Goal: Task Accomplishment & Management: Use online tool/utility

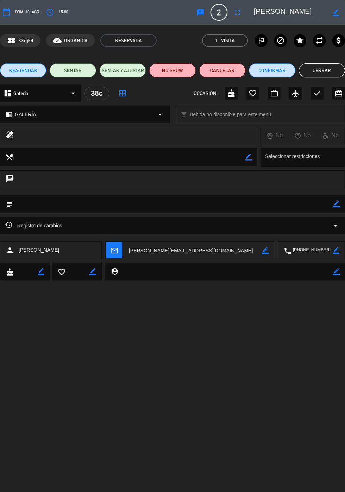
scroll to position [381, 0]
click at [318, 70] on button "Cerrar" at bounding box center [322, 70] width 46 height 14
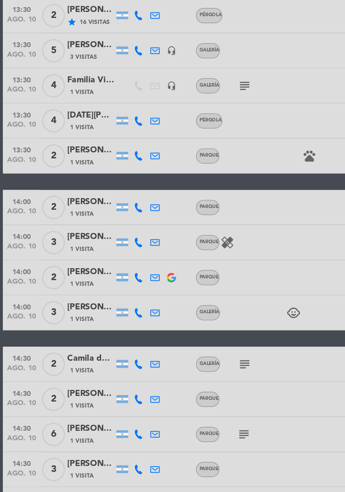
scroll to position [0, 0]
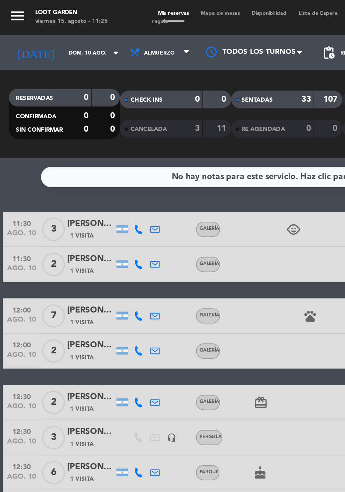
click at [38, 32] on input "dom. 10 ago." at bounding box center [60, 31] width 44 height 11
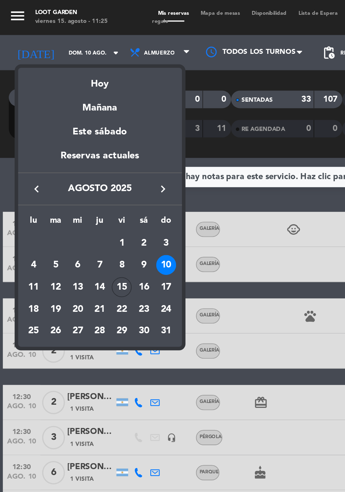
click at [57, 50] on div "Hoy" at bounding box center [60, 48] width 98 height 14
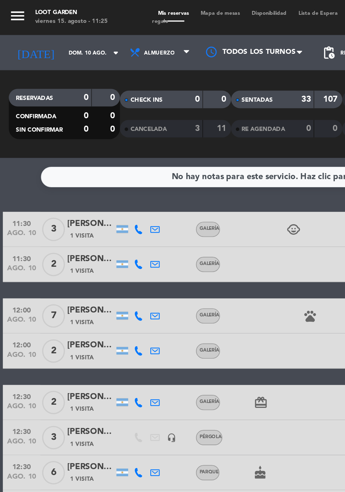
type input "vie. 15 ago."
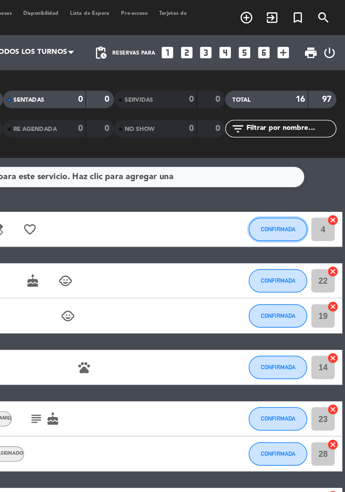
click at [303, 141] on button "CONFIRMADA" at bounding box center [304, 138] width 35 height 14
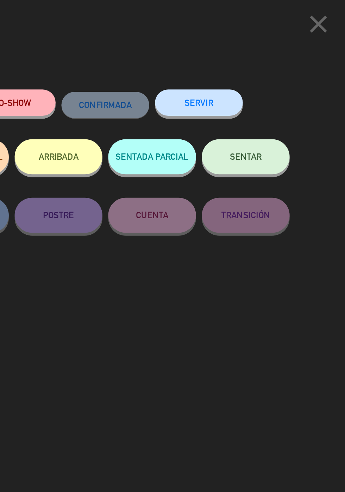
click at [291, 102] on button "SENTAR" at bounding box center [285, 94] width 53 height 21
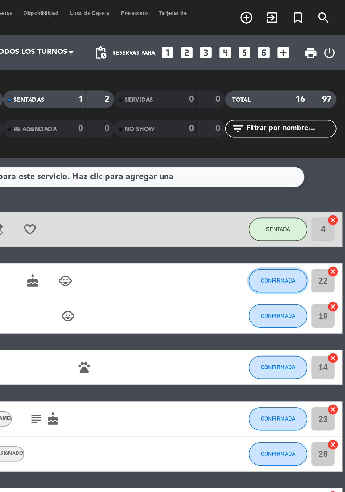
click at [303, 172] on button "CONFIRMADA" at bounding box center [304, 169] width 35 height 14
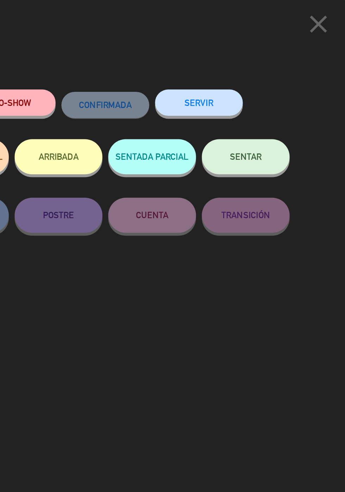
click at [289, 101] on button "SENTAR" at bounding box center [285, 94] width 53 height 21
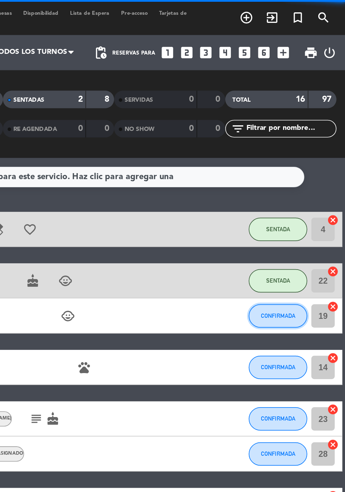
click at [308, 196] on button "CONFIRMADA" at bounding box center [304, 190] width 35 height 14
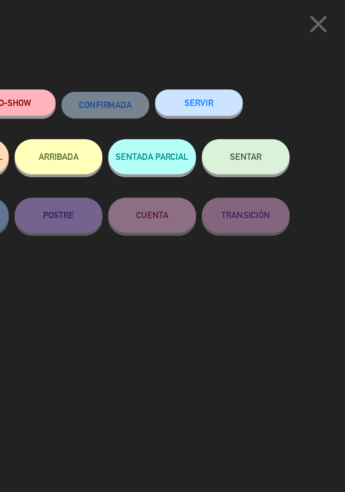
click at [291, 101] on button "SENTAR" at bounding box center [285, 94] width 53 height 21
